Goal: Information Seeking & Learning: Learn about a topic

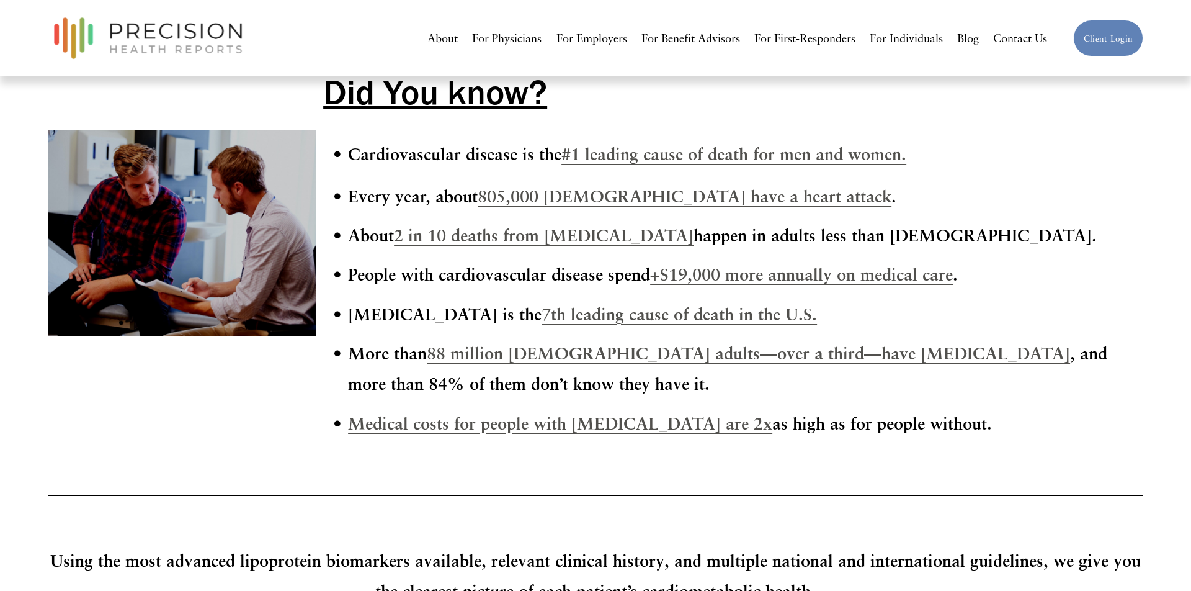
scroll to position [1229, 0]
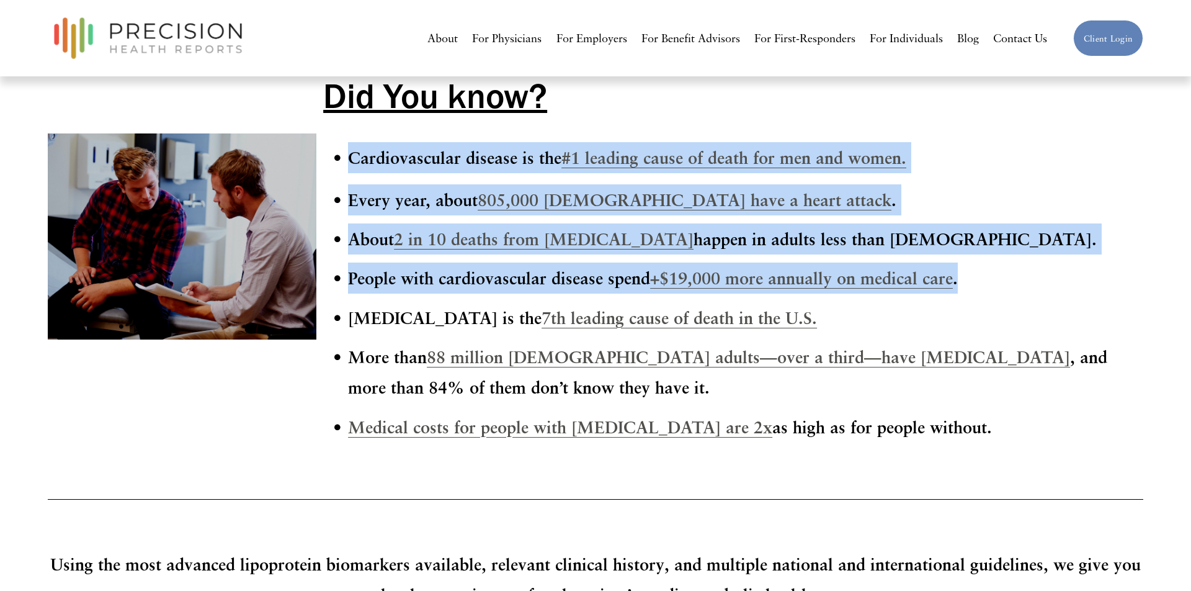
drag, startPoint x: 352, startPoint y: 155, endPoint x: 1023, endPoint y: 284, distance: 683.6
click at [1023, 284] on div "Cardiovascular disease is the #1 leading cause of death for men and women. Ever…" at bounding box center [733, 292] width 820 height 300
copy div "Cardiovascular disease is the #1 leading cause of death for men and women. Ever…"
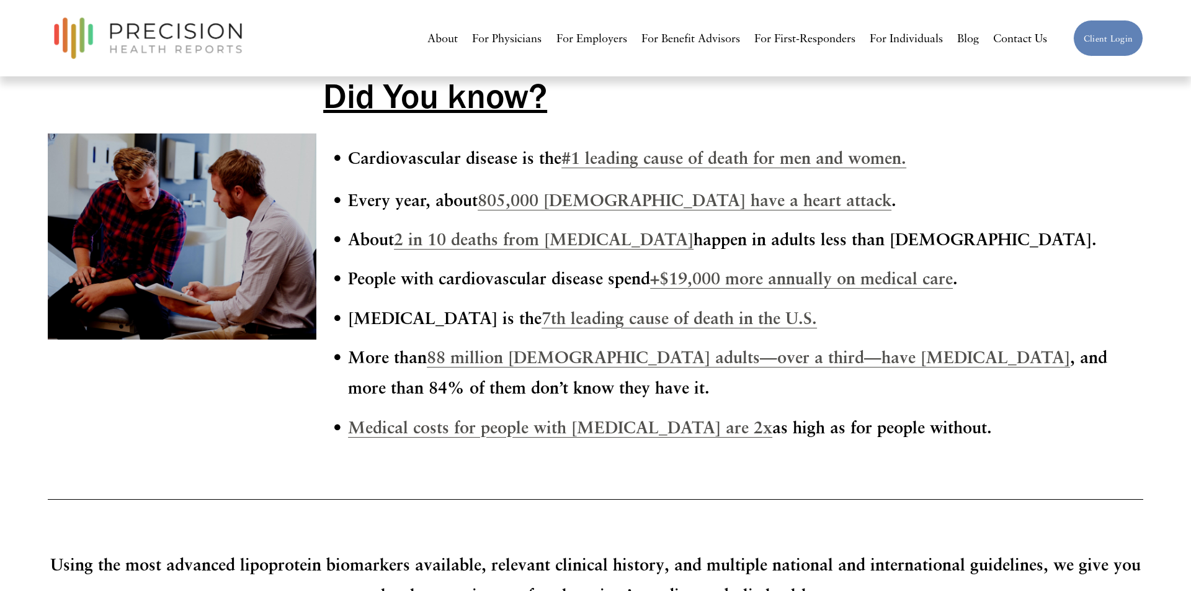
click at [980, 37] on nav "About For Physicians For Employers For Benefit Advisors For First-Responders Fo…" at bounding box center [736, 38] width 619 height 23
click at [969, 39] on link "Blog" at bounding box center [968, 38] width 22 height 23
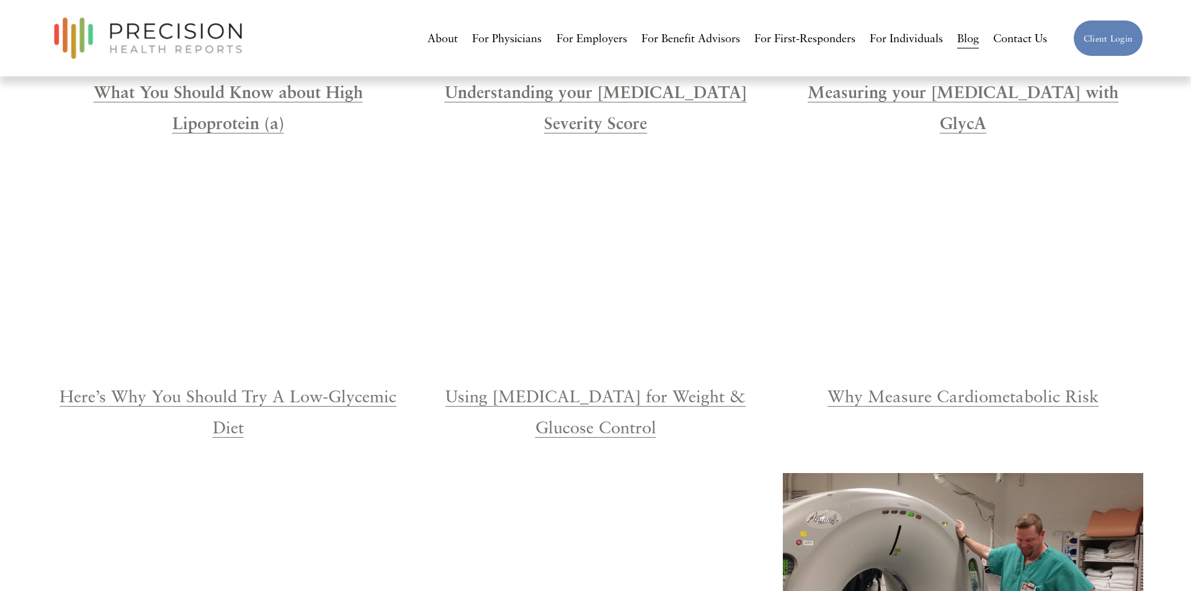
scroll to position [1246, 0]
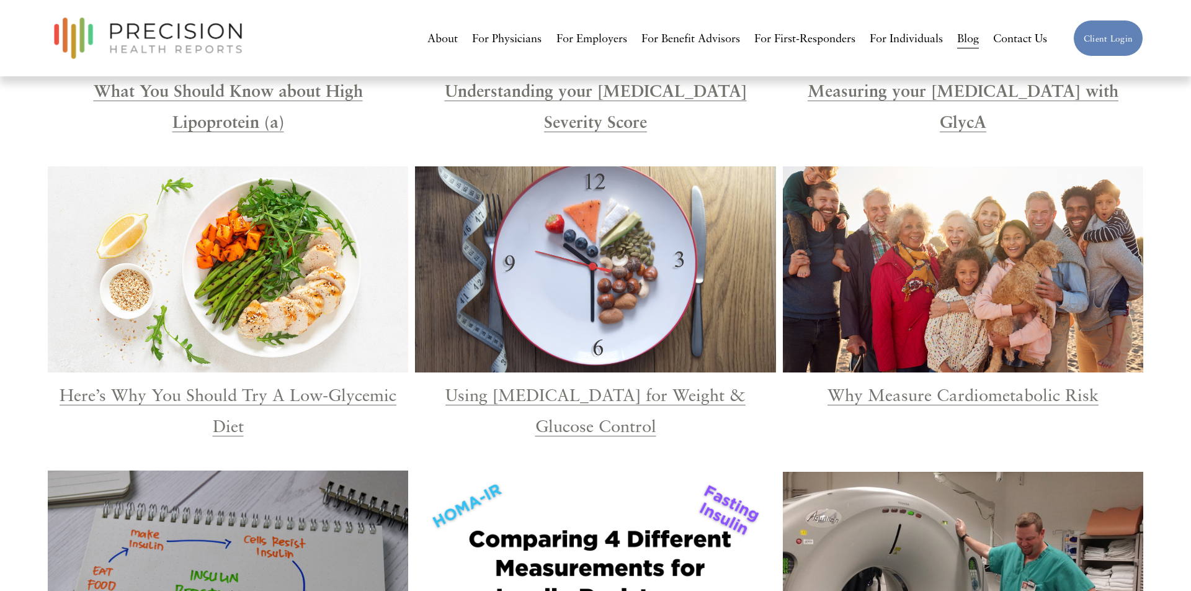
click at [978, 384] on link "Why Measure Cardiometabolic Risk" at bounding box center [963, 394] width 271 height 20
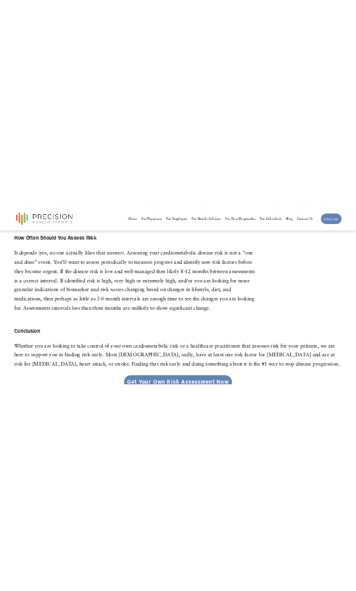
scroll to position [3165, 0]
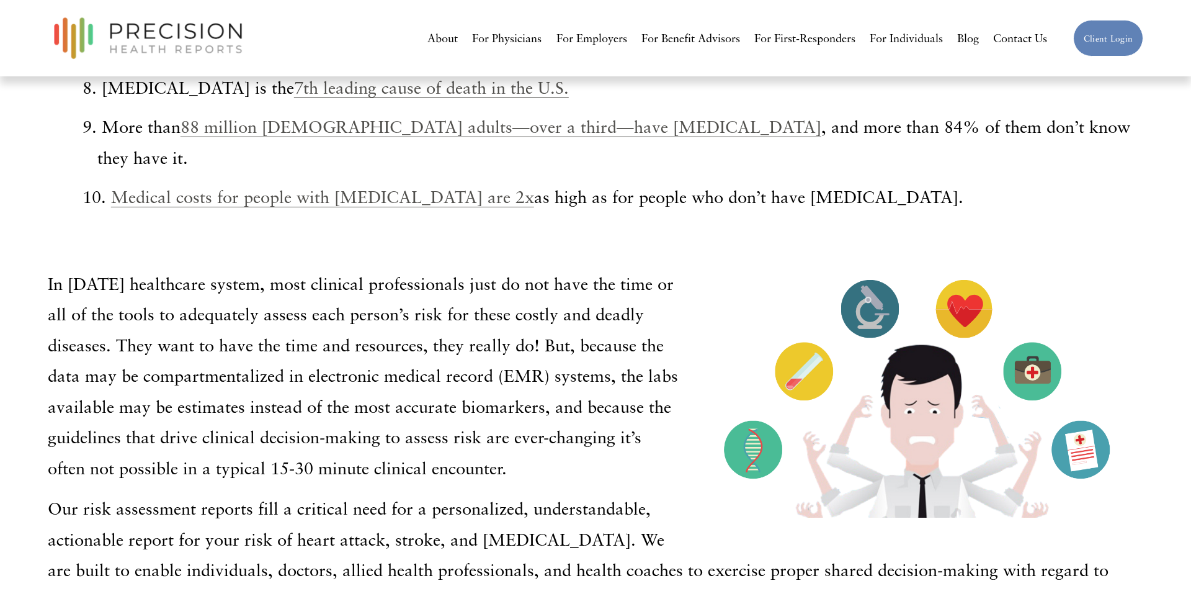
scroll to position [1091, 0]
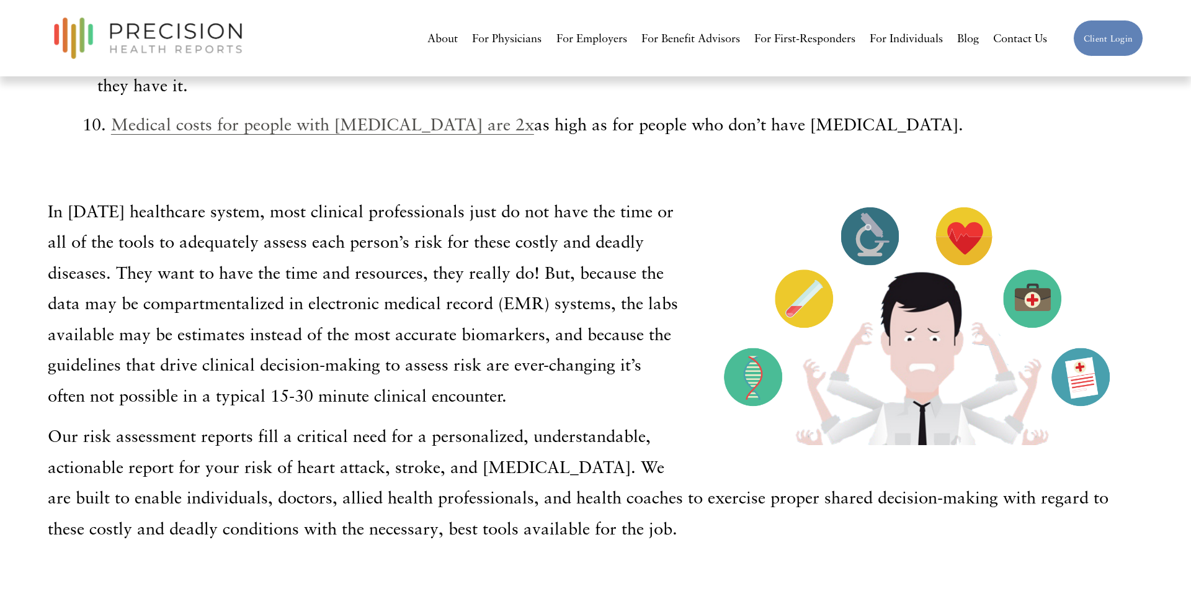
click at [838, 302] on div at bounding box center [921, 320] width 444 height 250
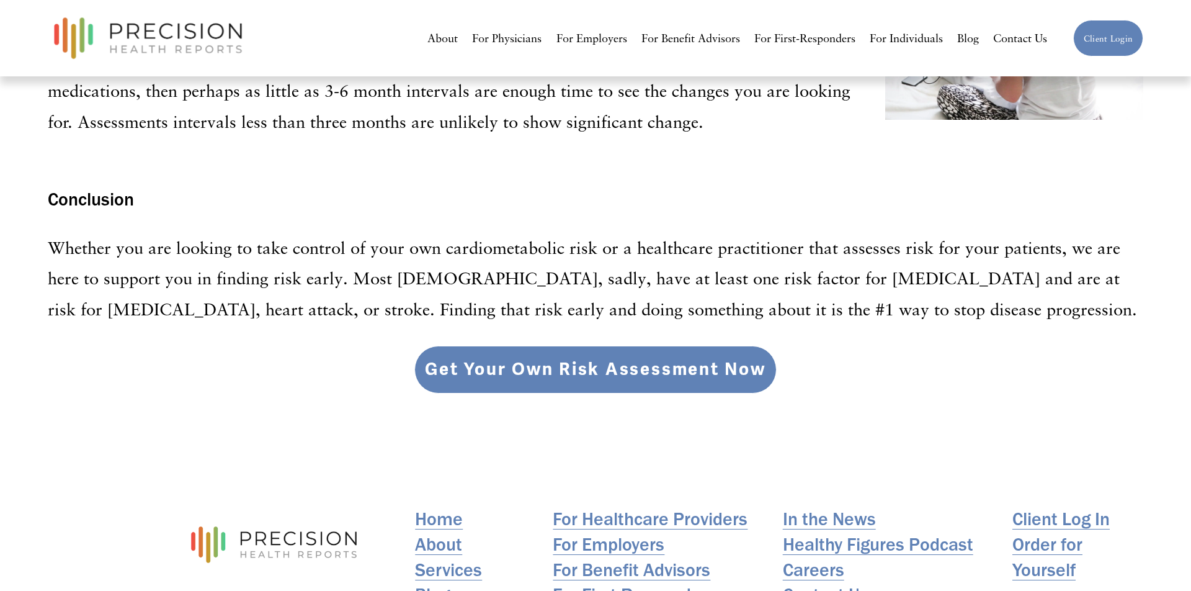
scroll to position [3271, 0]
